Goal: Check status

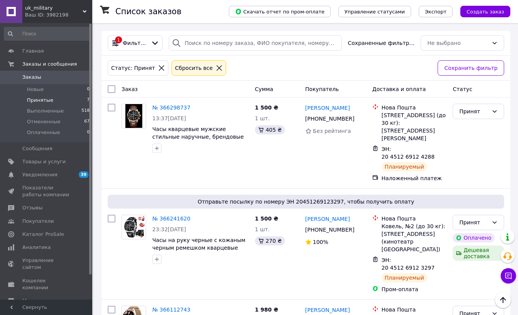
scroll to position [219, 0]
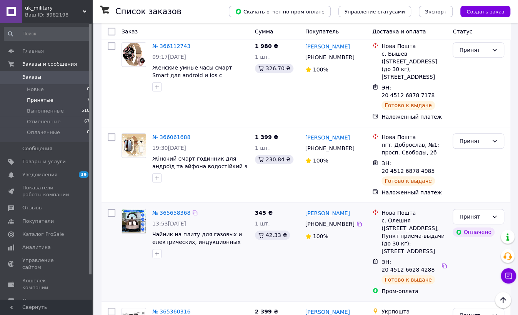
scroll to position [327, 0]
